Goal: Task Accomplishment & Management: Use online tool/utility

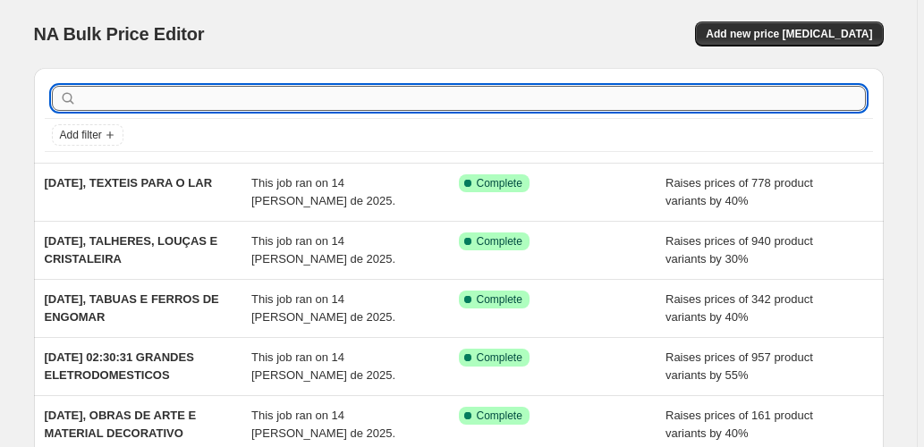
click at [186, 91] on input "text" at bounding box center [472, 98] width 785 height 25
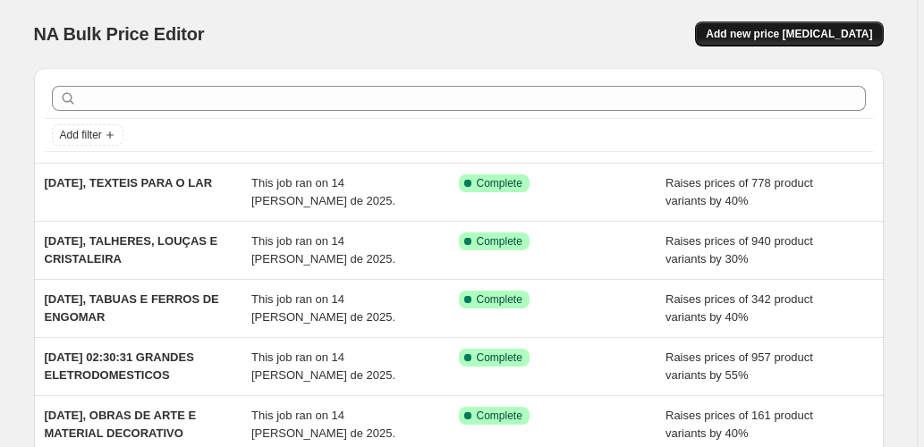
click at [798, 25] on button "Add new price [MEDICAL_DATA]" at bounding box center [789, 33] width 188 height 25
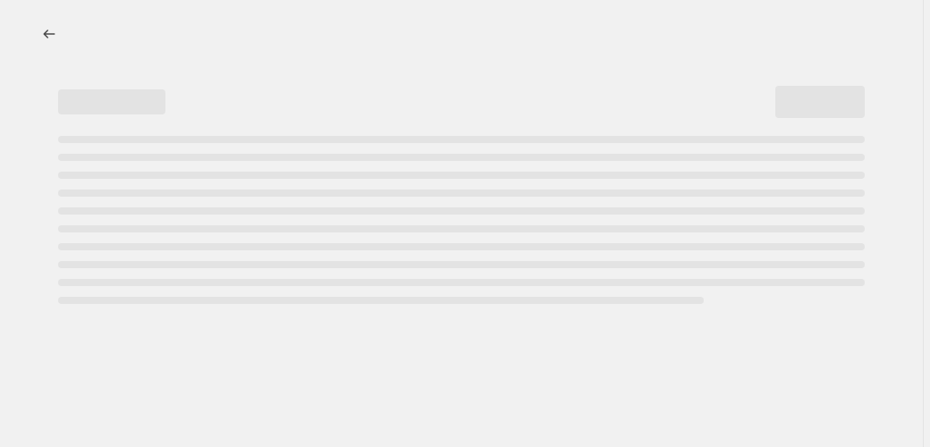
select select "percentage"
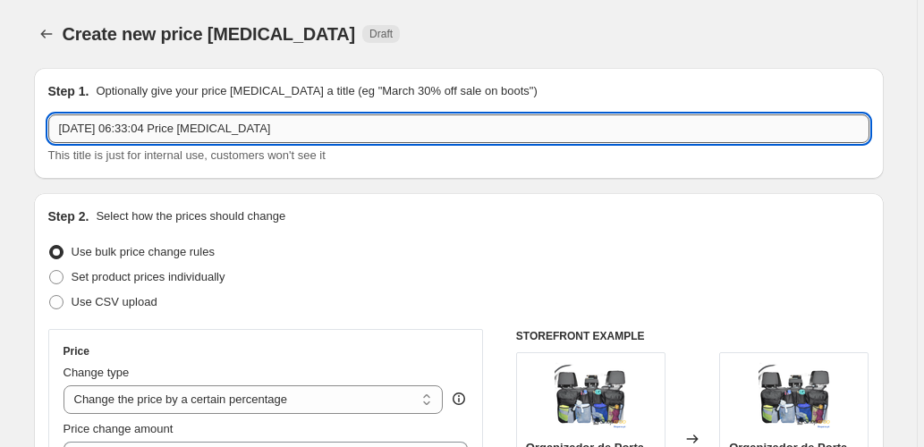
drag, startPoint x: 237, startPoint y: 125, endPoint x: 134, endPoint y: 123, distance: 102.9
click at [134, 123] on input "14/08/2025, 06:33:04 Price change job" at bounding box center [458, 128] width 821 height 29
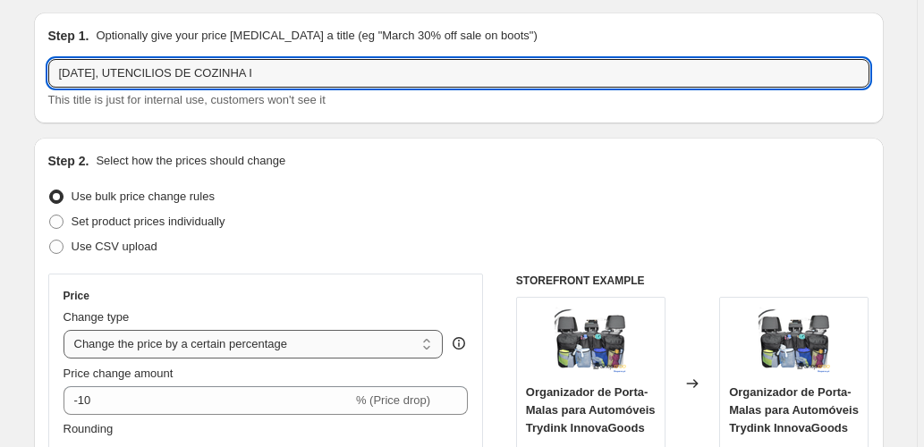
scroll to position [179, 0]
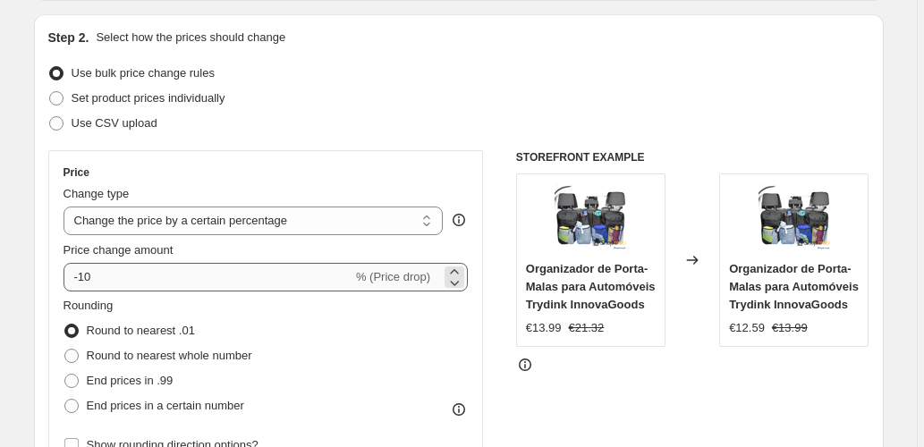
type input "[DATE], UTENCILIOS DE COZINHA I"
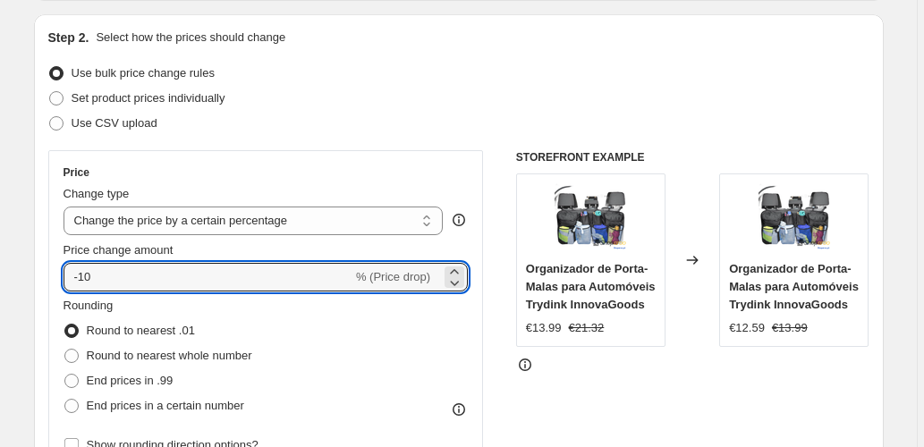
drag, startPoint x: 156, startPoint y: 274, endPoint x: 26, endPoint y: 285, distance: 130.2
type input "35"
click at [392, 225] on select "Change the price to a certain amount Change the price by a certain amount Chang…" at bounding box center [253, 221] width 380 height 29
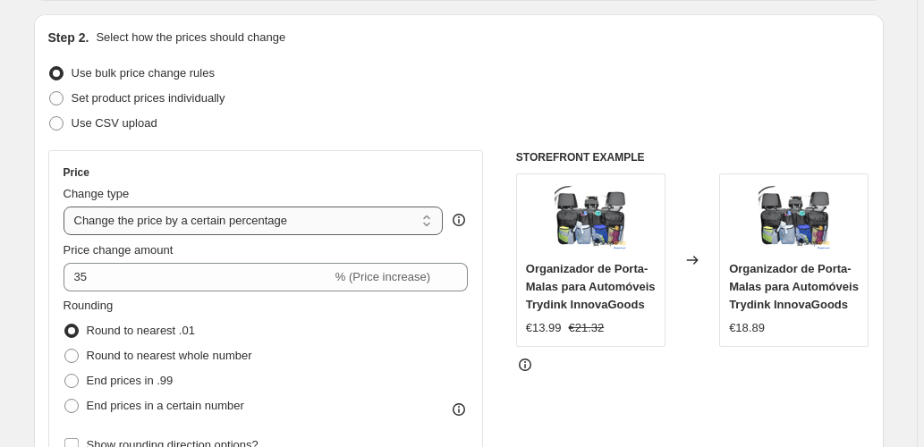
click at [392, 225] on select "Change the price to a certain amount Change the price by a certain amount Chang…" at bounding box center [253, 221] width 380 height 29
click at [147, 384] on span "End prices in .99" at bounding box center [130, 380] width 87 height 13
click at [65, 375] on input "End prices in .99" at bounding box center [64, 374] width 1 height 1
radio input "true"
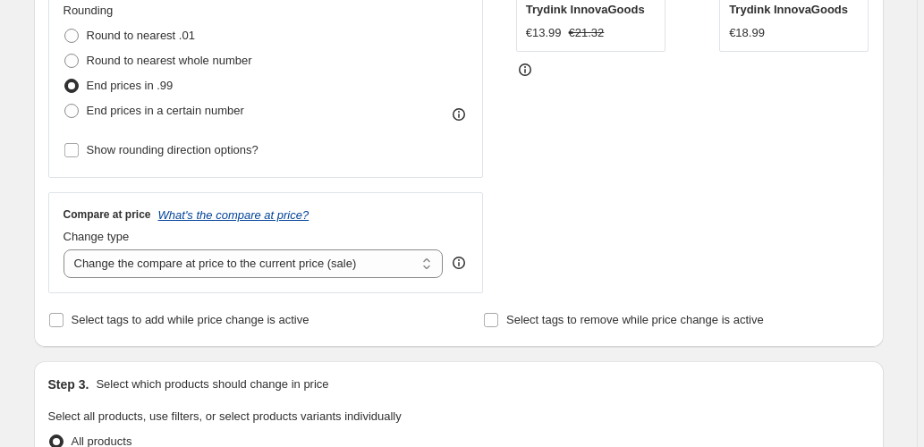
scroll to position [477, 0]
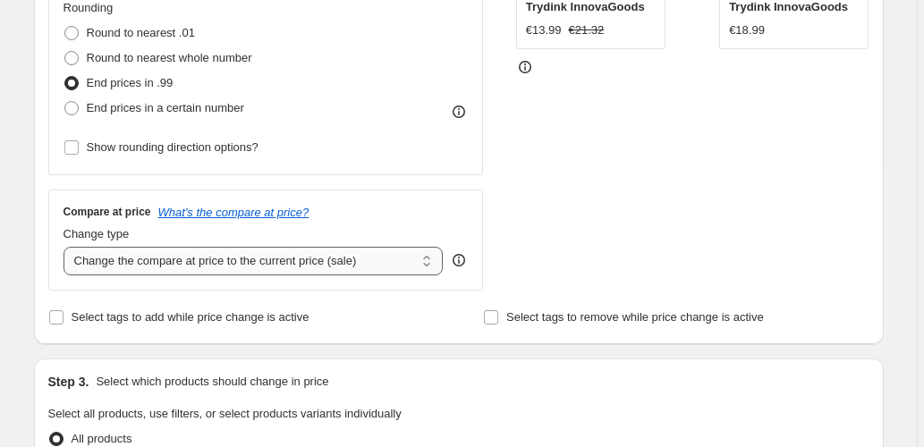
click at [253, 259] on select "Change the compare at price to the current price (sale) Change the compare at p…" at bounding box center [253, 261] width 380 height 29
select select "pp"
click at [65, 247] on select "Change the compare at price to the current price (sale) Change the compare at p…" at bounding box center [253, 261] width 380 height 29
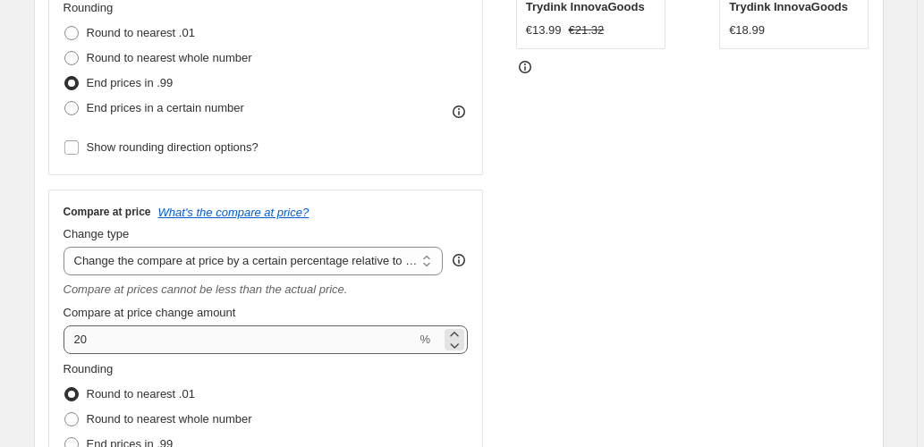
scroll to position [596, 0]
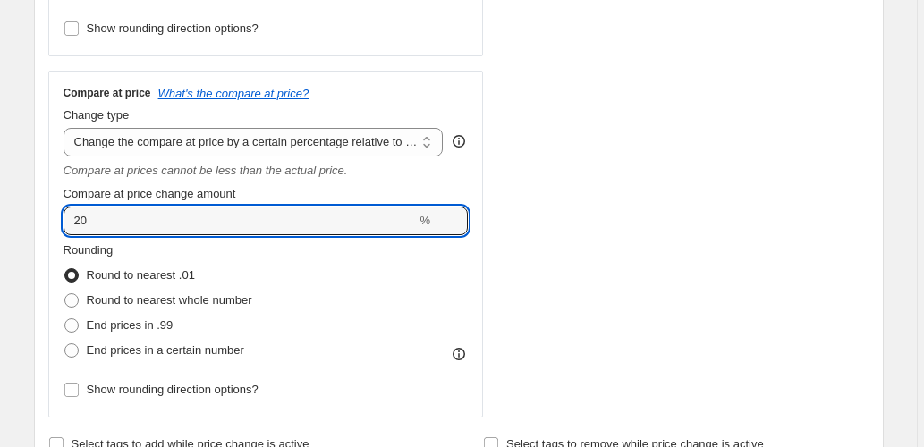
drag, startPoint x: 95, startPoint y: 225, endPoint x: 7, endPoint y: 227, distance: 87.6
click at [9, 227] on div "Create new price change job. This page is ready Create new price change job Dra…" at bounding box center [458, 435] width 917 height 2062
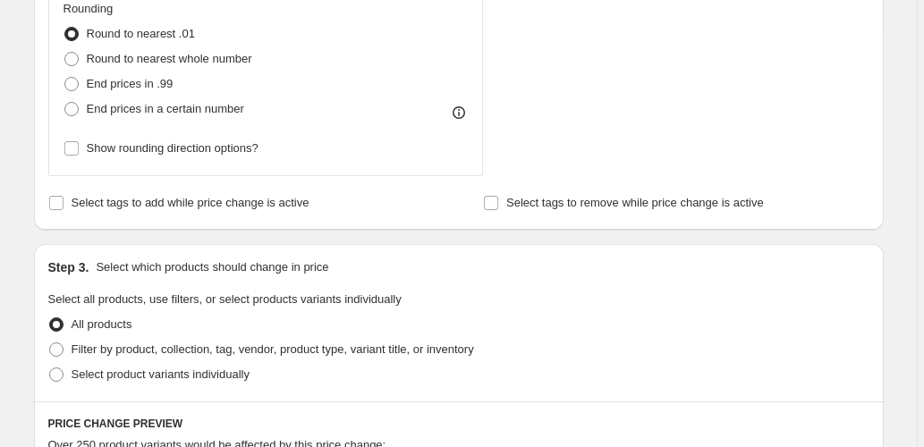
scroll to position [894, 0]
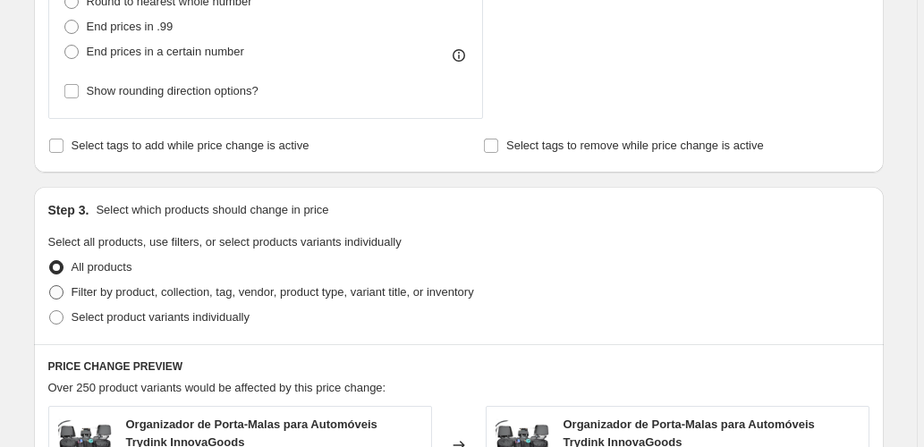
type input "75"
click at [129, 287] on span "Filter by product, collection, tag, vendor, product type, variant title, or inv…" at bounding box center [273, 291] width 402 height 13
click at [50, 286] on input "Filter by product, collection, tag, vendor, product type, variant title, or inv…" at bounding box center [49, 285] width 1 height 1
radio input "true"
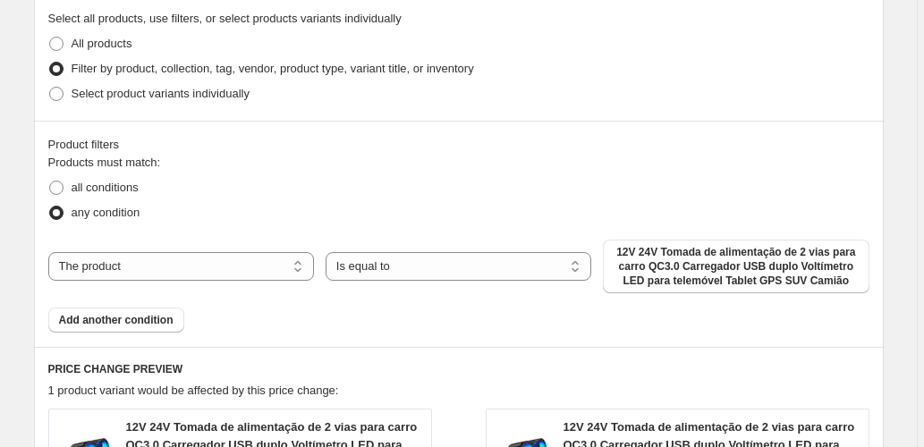
scroll to position [1192, 0]
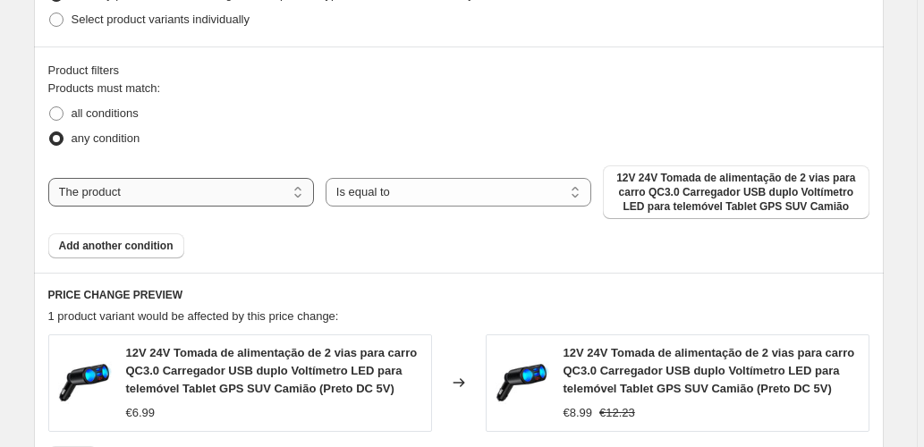
drag, startPoint x: 236, startPoint y: 191, endPoint x: 230, endPoint y: 202, distance: 12.4
click at [236, 191] on select "The product The product's collection The product's tag The product's vendor The…" at bounding box center [181, 192] width 266 height 29
select select "collection"
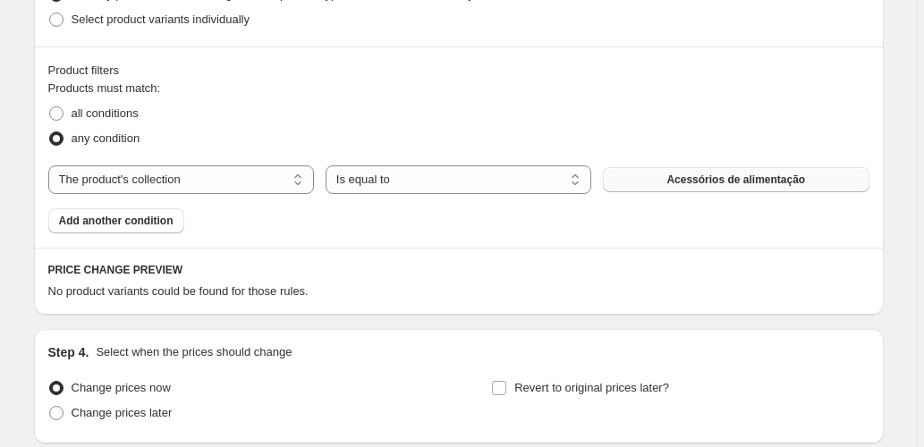
click at [644, 182] on button "Acessórios de alimentação" at bounding box center [736, 179] width 266 height 25
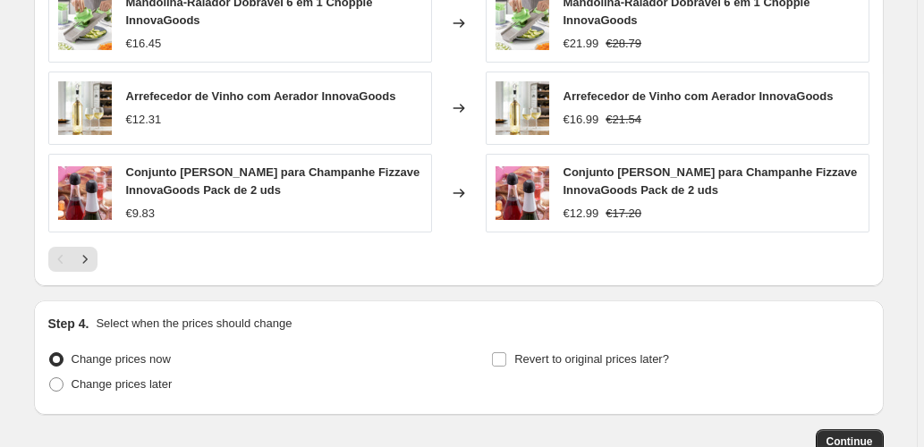
scroll to position [1799, 0]
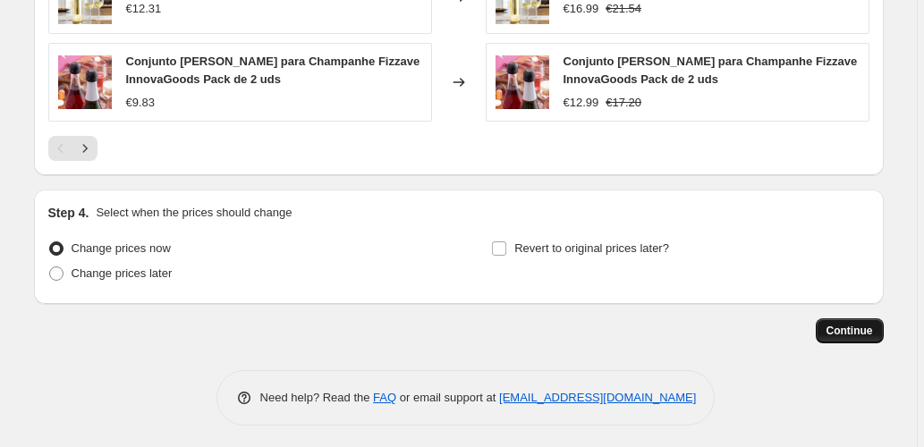
click at [849, 333] on span "Continue" at bounding box center [849, 331] width 46 height 14
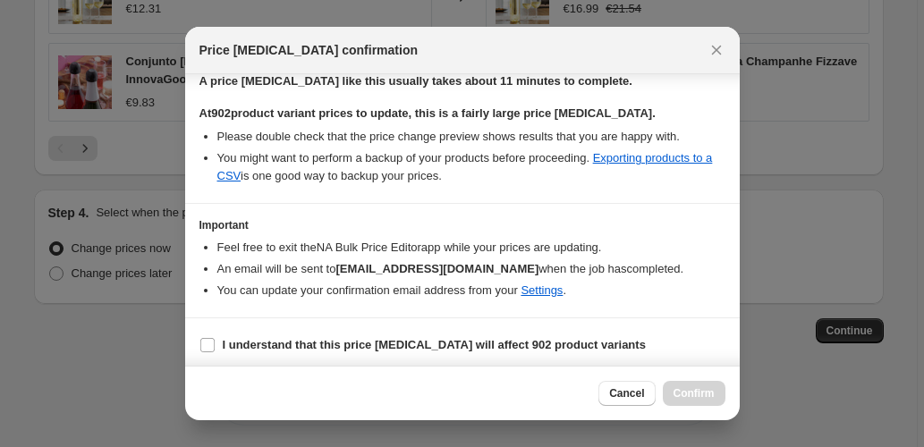
scroll to position [291, 0]
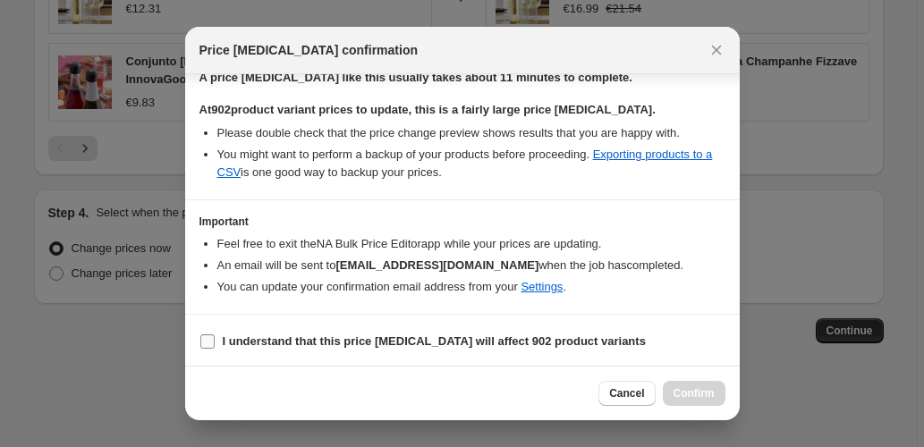
click at [210, 339] on input "I understand that this price change job will affect 902 product variants" at bounding box center [207, 341] width 14 height 14
checkbox input "true"
click at [687, 388] on span "Confirm" at bounding box center [693, 393] width 41 height 14
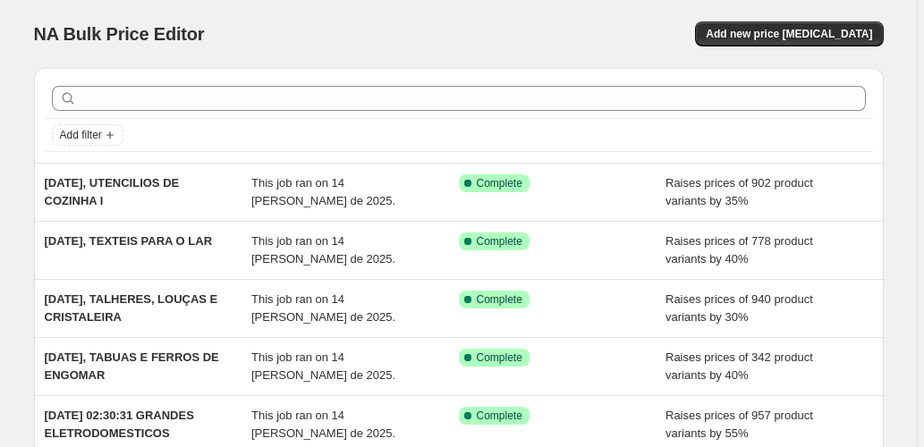
click at [841, 13] on div "NA Bulk Price Editor. This page is ready NA Bulk Price Editor Add new price cha…" at bounding box center [458, 34] width 849 height 68
click at [840, 25] on button "Add new price [MEDICAL_DATA]" at bounding box center [789, 33] width 188 height 25
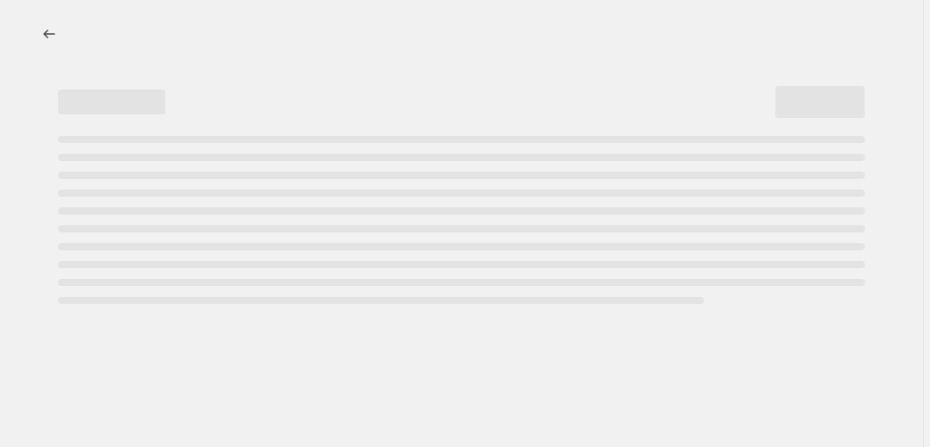
select select "percentage"
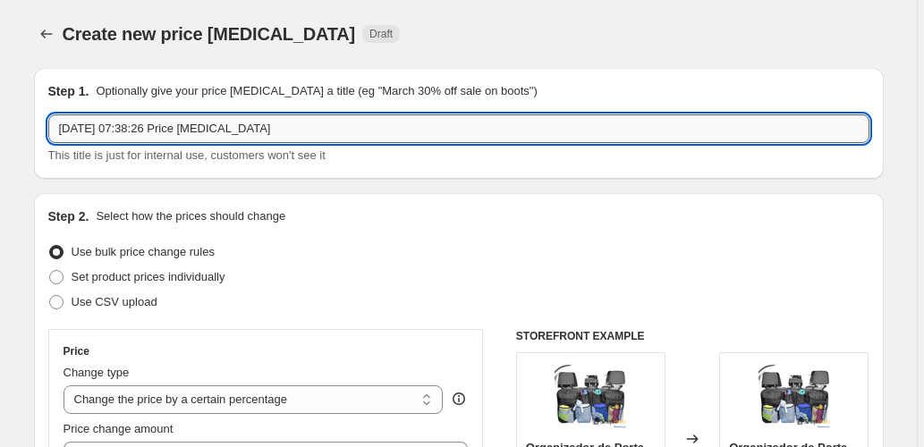
drag, startPoint x: 232, startPoint y: 124, endPoint x: 131, endPoint y: 125, distance: 101.0
click at [132, 123] on input "14/08/2025, 07:38:26 Price change job" at bounding box center [458, 128] width 821 height 29
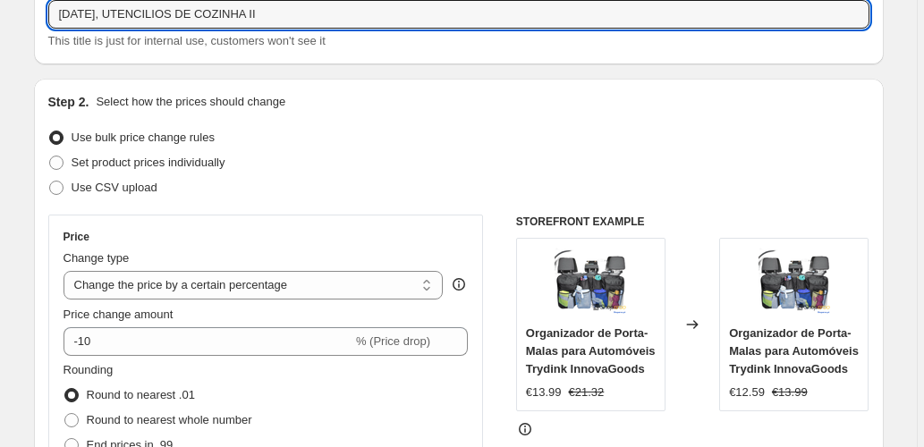
scroll to position [179, 0]
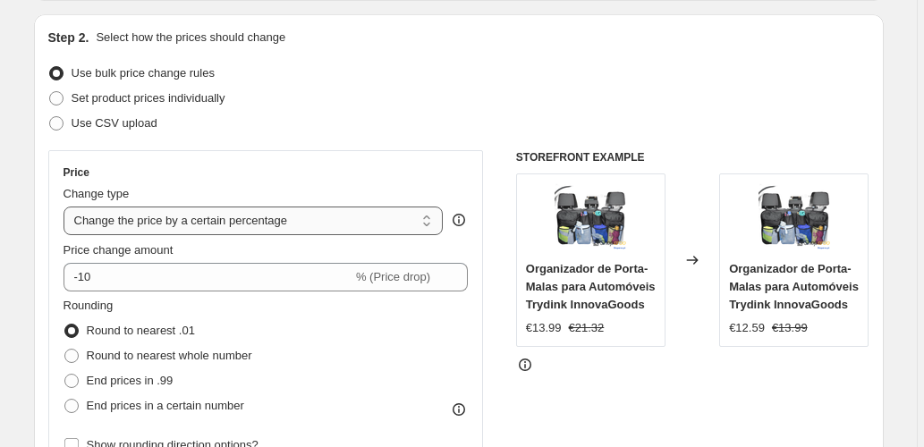
type input "14/08/2025, UTENCILIOS DE COZINHA II"
click at [207, 221] on select "Change the price to a certain amount Change the price by a certain amount Chang…" at bounding box center [253, 221] width 380 height 29
click at [210, 220] on select "Change the price to a certain amount Change the price by a certain amount Chang…" at bounding box center [253, 221] width 380 height 29
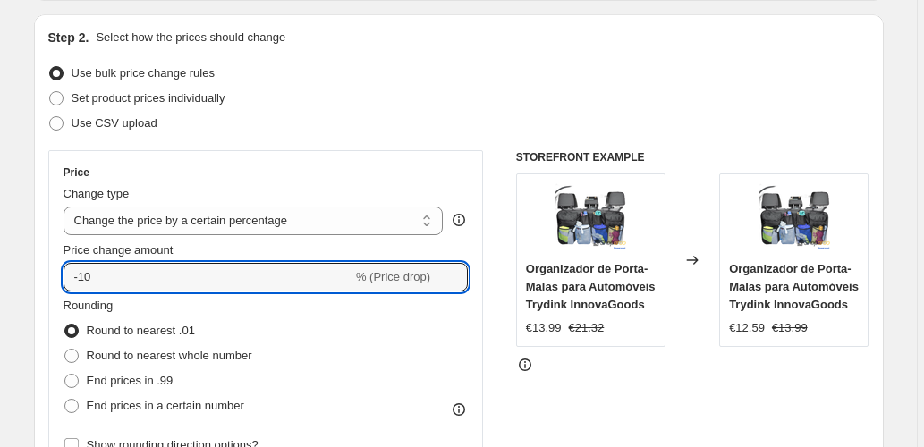
drag, startPoint x: 6, startPoint y: 276, endPoint x: -10, endPoint y: 276, distance: 16.1
click at [0, 268] on html "Home Settings Plans Skip to content Create new price change job. This page is r…" at bounding box center [462, 44] width 924 height 447
type input "40"
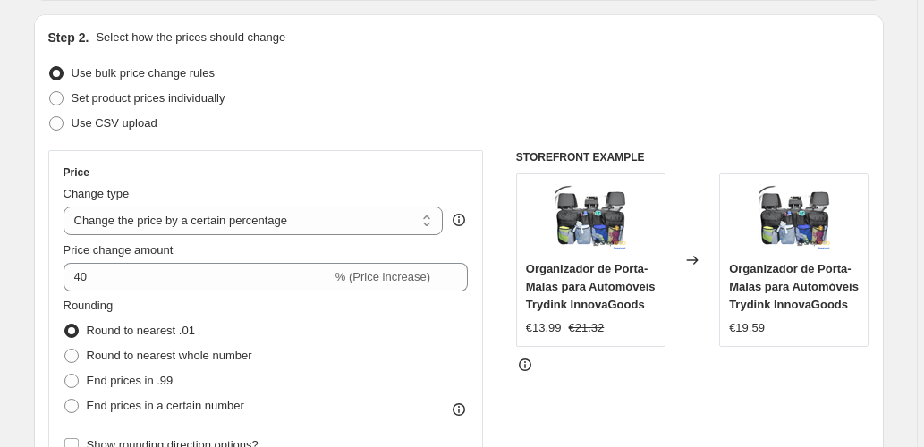
click at [56, 234] on div "Price Change type Change the price to a certain amount Change the price by a ce…" at bounding box center [265, 311] width 435 height 323
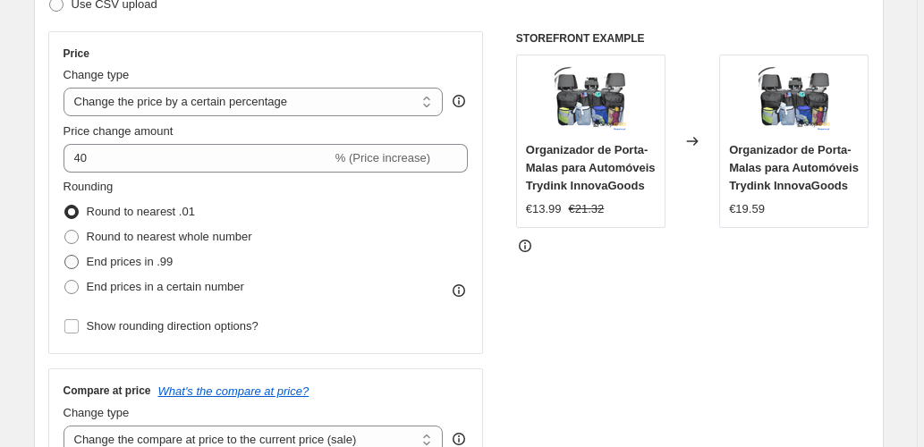
click at [163, 249] on label "End prices in .99" at bounding box center [118, 261] width 110 height 25
click at [65, 255] on input "End prices in .99" at bounding box center [64, 255] width 1 height 1
radio input "true"
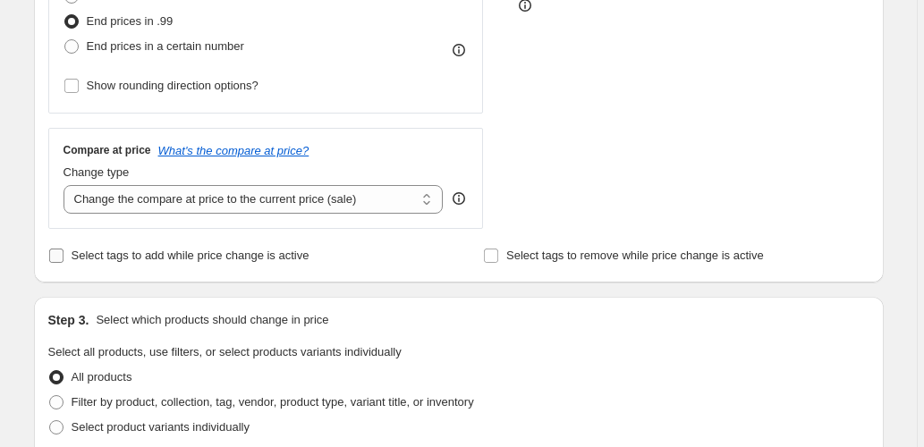
scroll to position [596, 0]
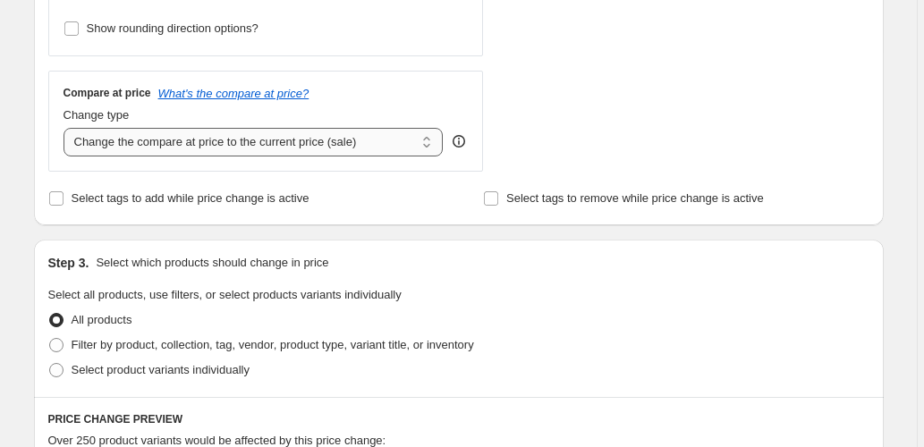
drag, startPoint x: 147, startPoint y: 136, endPoint x: 165, endPoint y: 144, distance: 19.6
click at [147, 136] on select "Change the compare at price to the current price (sale) Change the compare at p…" at bounding box center [253, 142] width 380 height 29
select select "pp"
click at [65, 128] on select "Change the compare at price to the current price (sale) Change the compare at p…" at bounding box center [253, 142] width 380 height 29
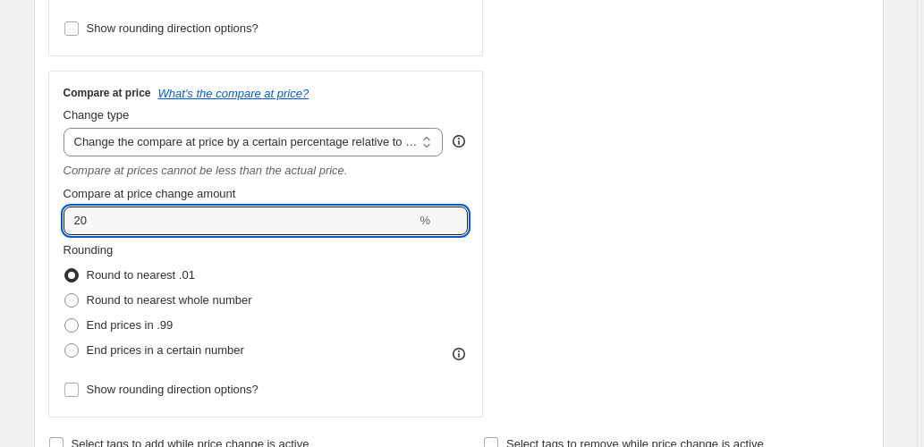
click at [53, 231] on div "Compare at price What's the compare at price? Change type Change the compare at…" at bounding box center [265, 244] width 435 height 347
click at [77, 217] on input "20" at bounding box center [239, 221] width 353 height 29
type input "80"
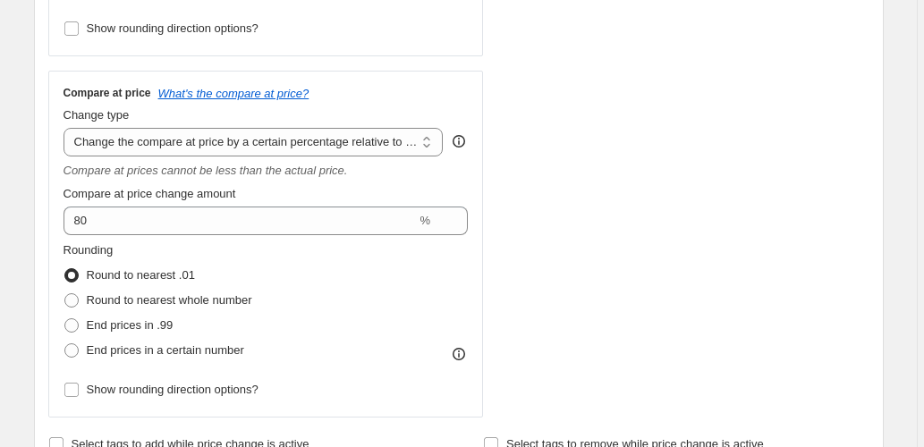
click at [31, 186] on div "Step 1. Optionally give your price change job a title (eg "March 30% off sale o…" at bounding box center [452, 405] width 864 height 1894
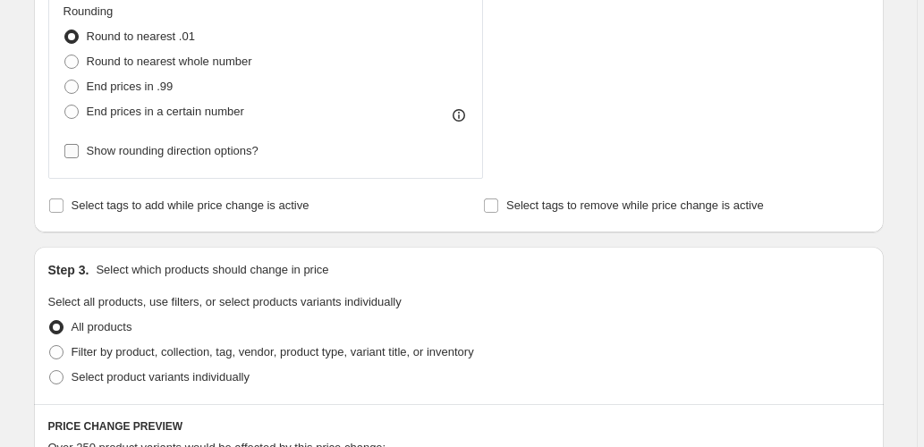
scroll to position [953, 0]
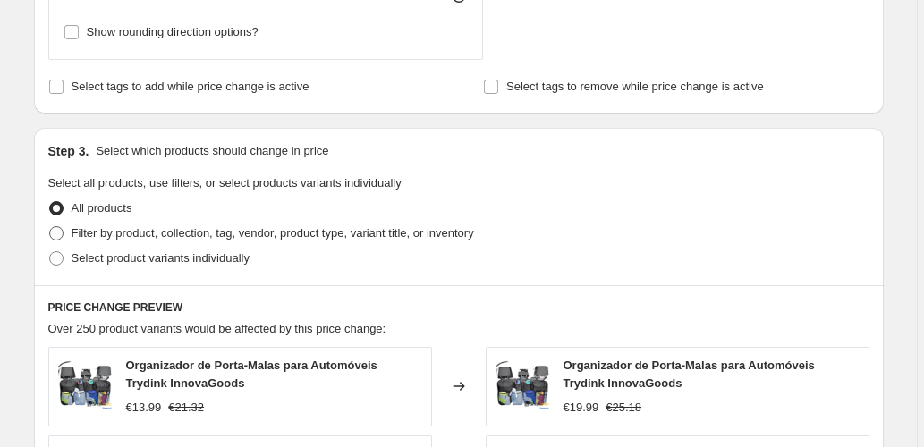
click at [143, 226] on span "Filter by product, collection, tag, vendor, product type, variant title, or inv…" at bounding box center [273, 232] width 402 height 13
click at [50, 226] on input "Filter by product, collection, tag, vendor, product type, variant title, or inv…" at bounding box center [49, 226] width 1 height 1
radio input "true"
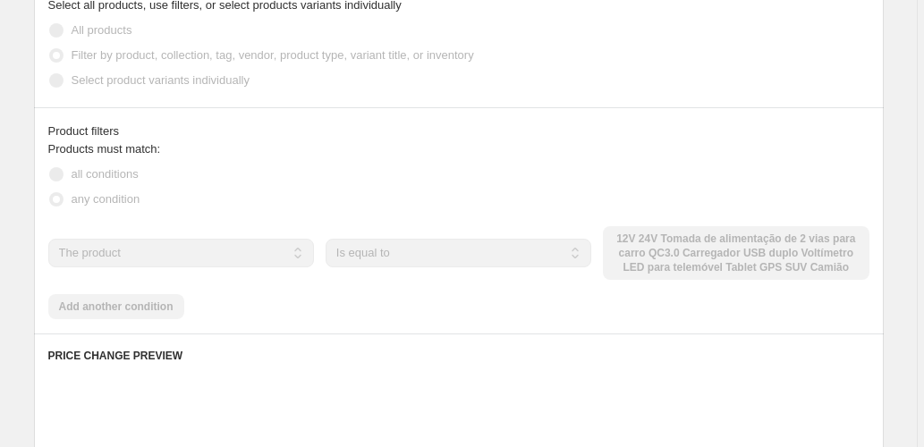
scroll to position [1132, 0]
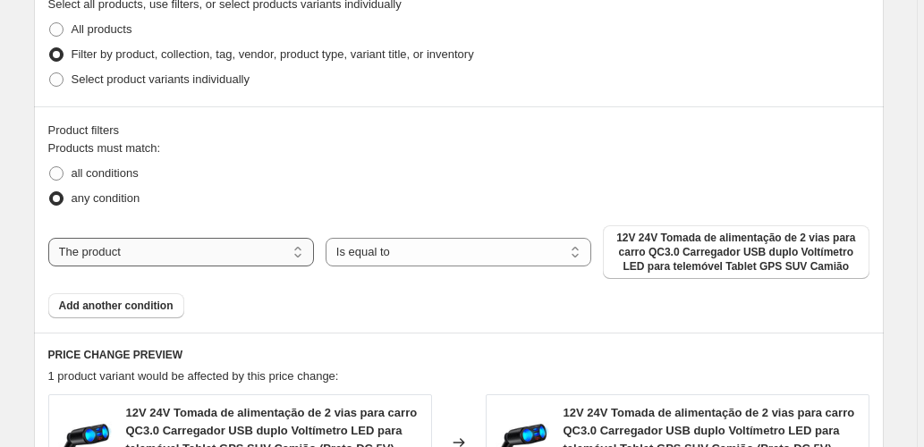
click at [172, 244] on select "The product The product's collection The product's tag The product's vendor The…" at bounding box center [181, 252] width 266 height 29
select select "collection"
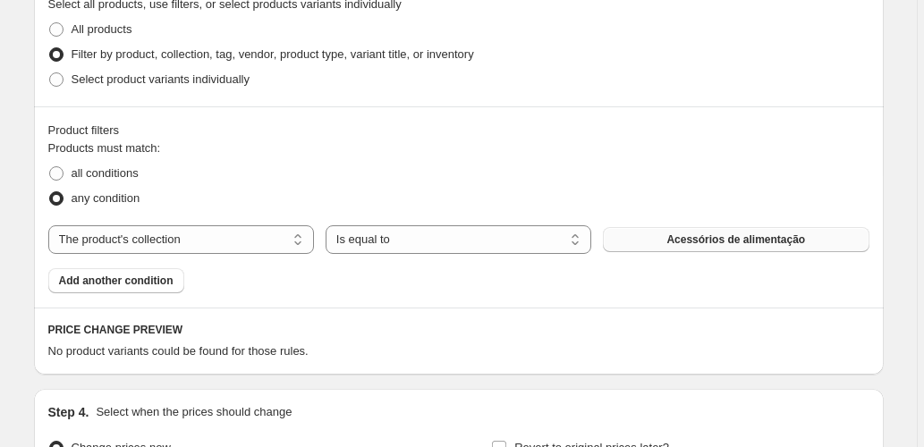
click at [649, 234] on button "Acessórios de alimentação" at bounding box center [736, 239] width 266 height 25
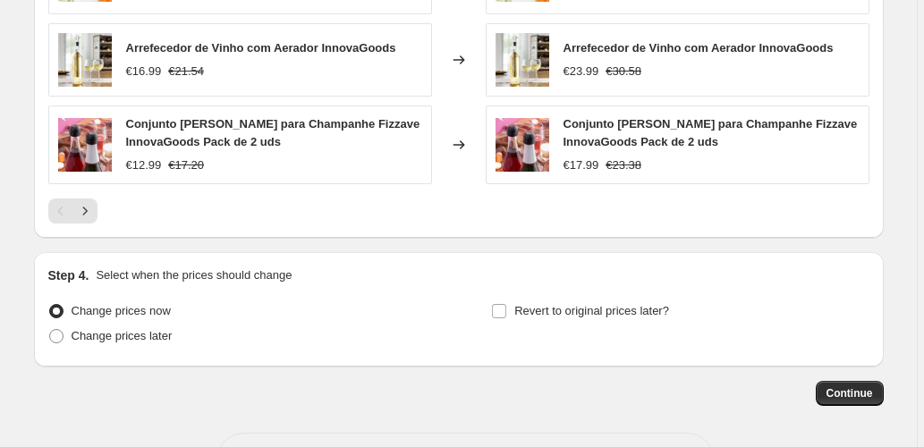
scroll to position [1799, 0]
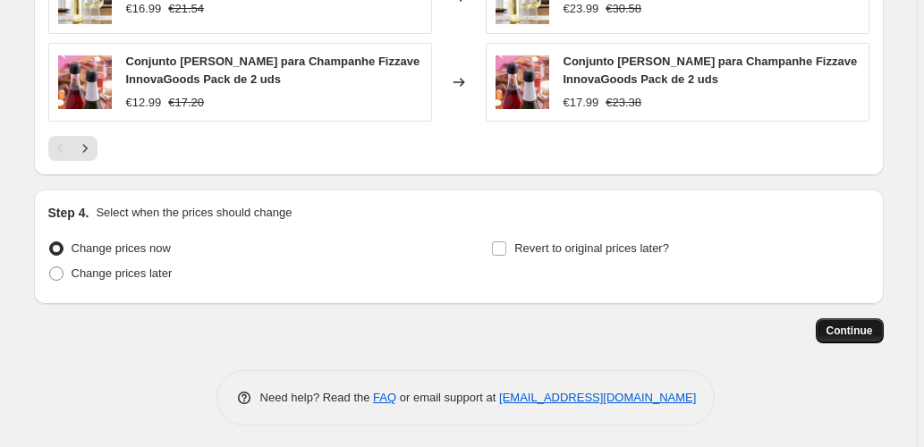
click at [842, 329] on span "Continue" at bounding box center [849, 331] width 46 height 14
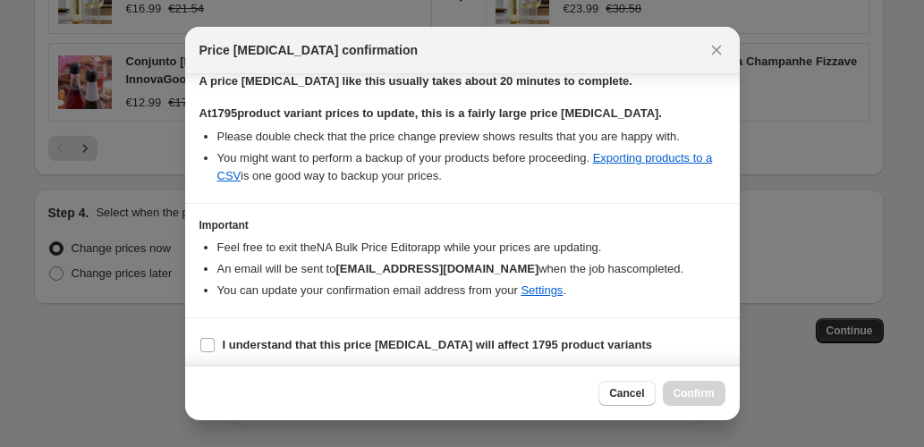
scroll to position [291, 0]
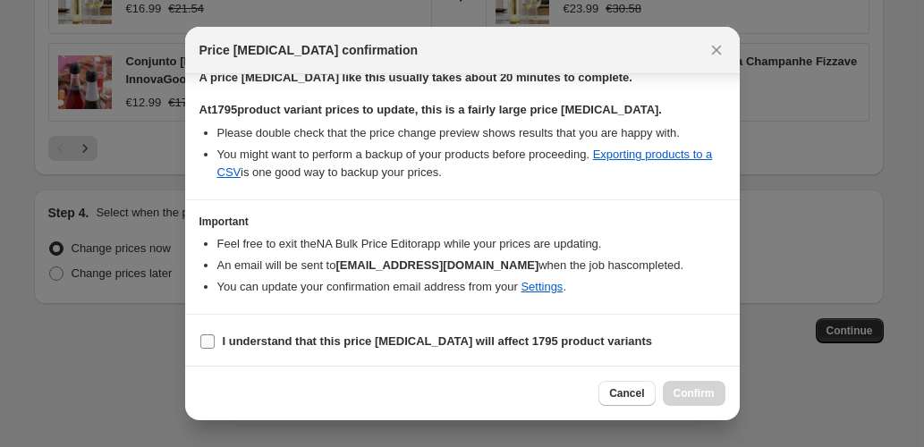
click at [213, 345] on input "I understand that this price change job will affect 1795 product variants" at bounding box center [207, 341] width 14 height 14
checkbox input "true"
click at [693, 392] on span "Confirm" at bounding box center [693, 393] width 41 height 14
